Goal: Task Accomplishment & Management: Complete application form

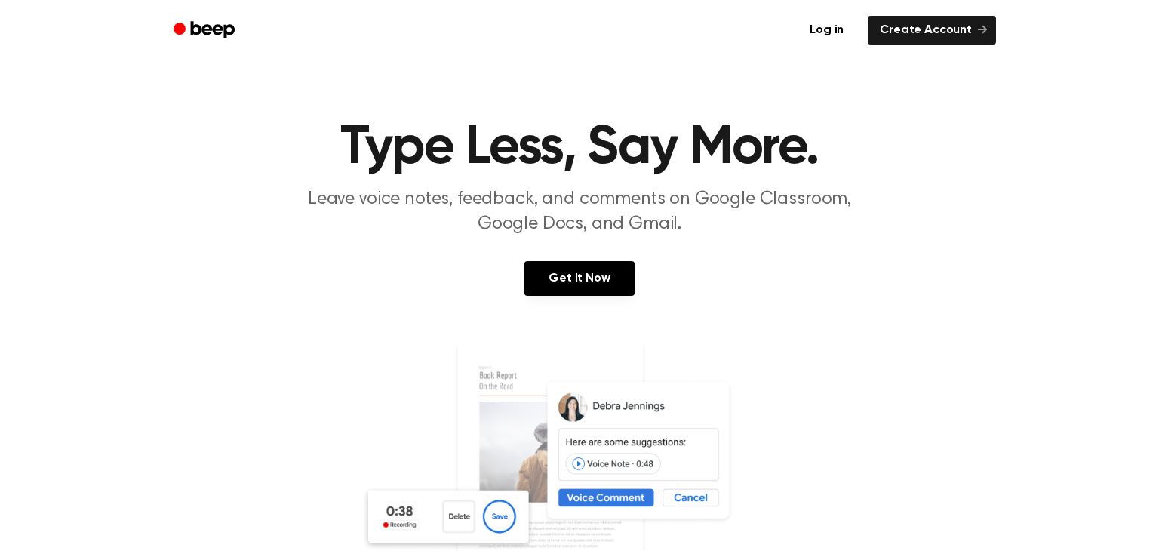
click at [663, 486] on img at bounding box center [580, 486] width 438 height 290
click at [599, 283] on link "Get It Now" at bounding box center [579, 278] width 109 height 35
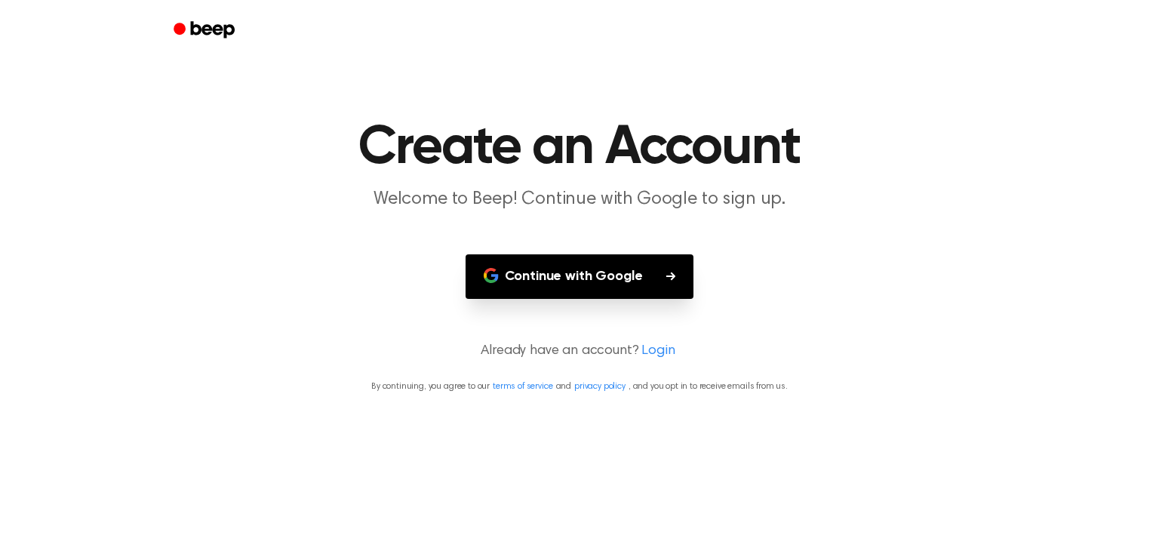
click at [660, 272] on button "Continue with Google" at bounding box center [580, 276] width 229 height 45
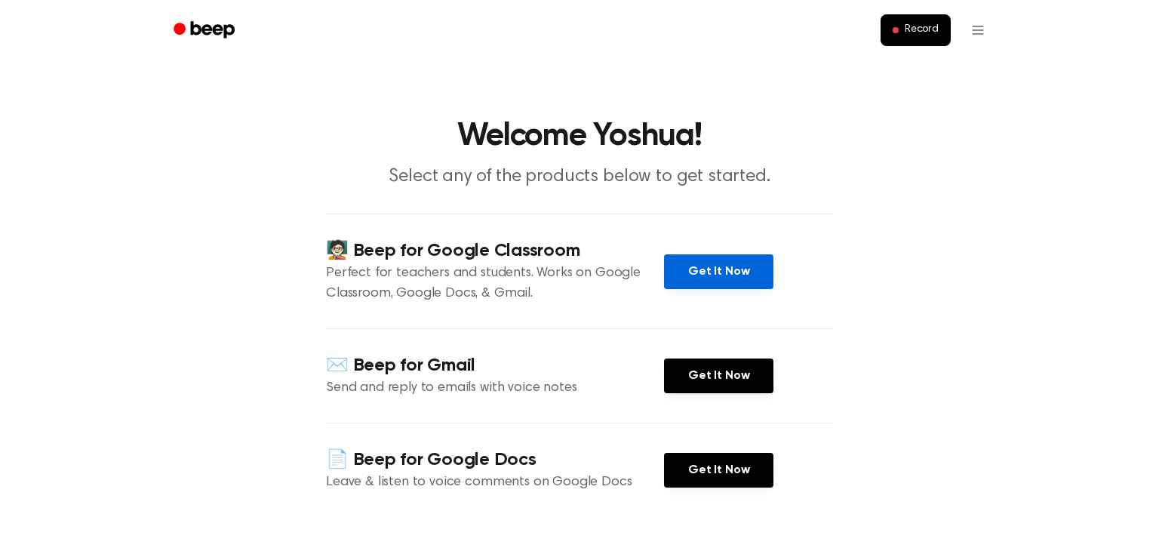
click at [727, 282] on link "Get It Now" at bounding box center [718, 271] width 109 height 35
